Goal: Transaction & Acquisition: Subscribe to service/newsletter

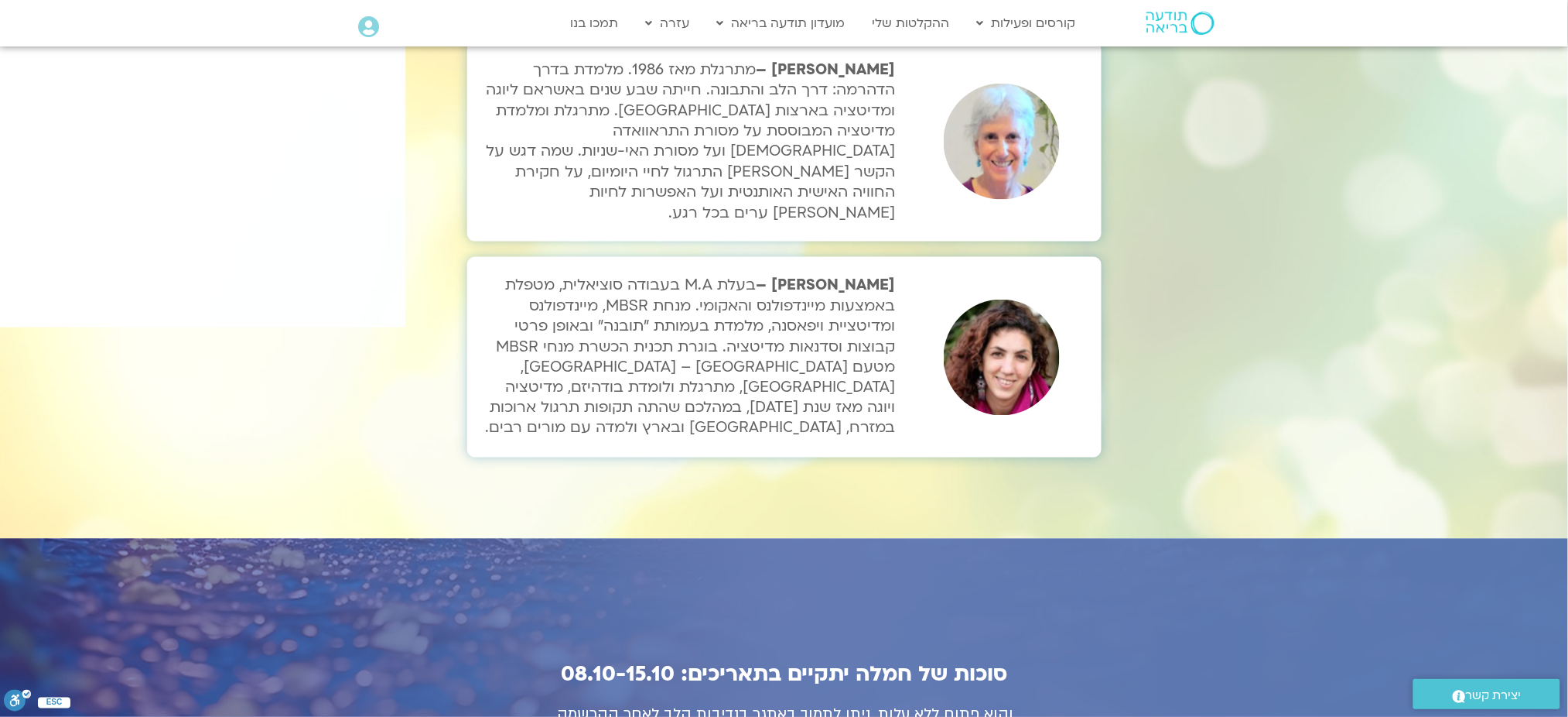
scroll to position [5464, 0]
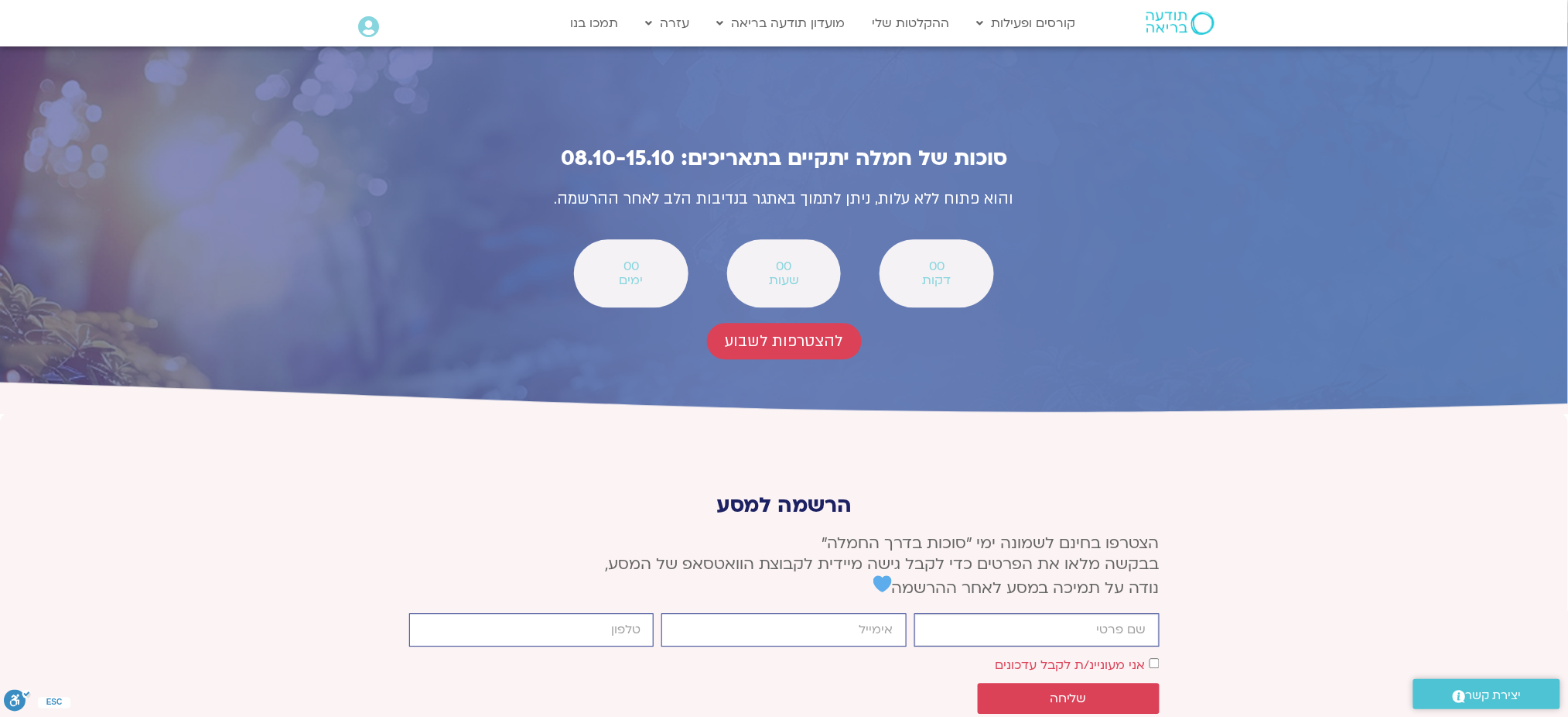
click at [1103, 613] on input "firstname" at bounding box center [1037, 629] width 245 height 33
type input "[PERSON_NAME]"
type input "[EMAIL_ADDRESS][DOMAIN_NAME]"
type input "0543940036"
click at [1143, 683] on button "שליחה" at bounding box center [1069, 698] width 182 height 31
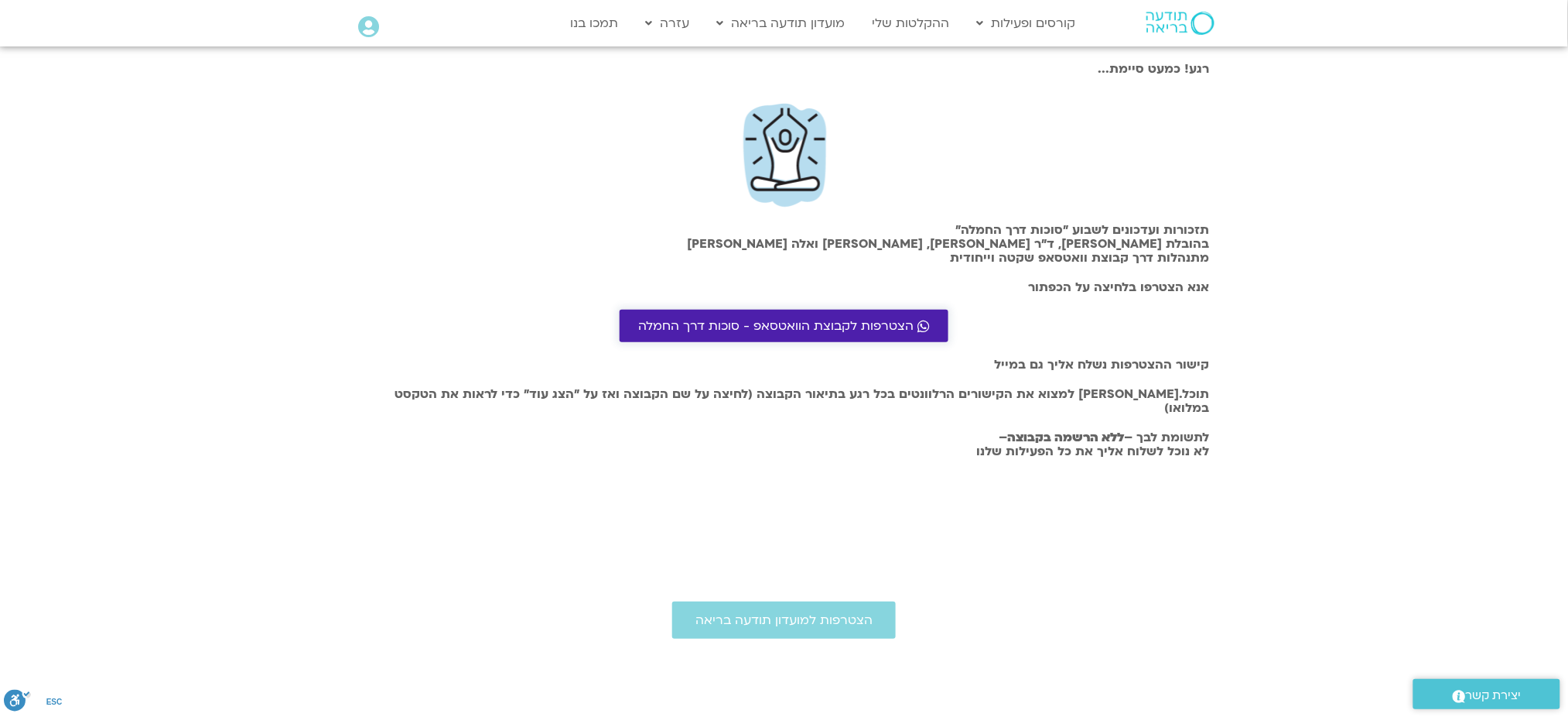
click at [914, 323] on span "הצטרפות לקבוצת הוואטסאפ - סוכות דרך החמלה" at bounding box center [776, 326] width 276 height 14
